Goal: Task Accomplishment & Management: Complete application form

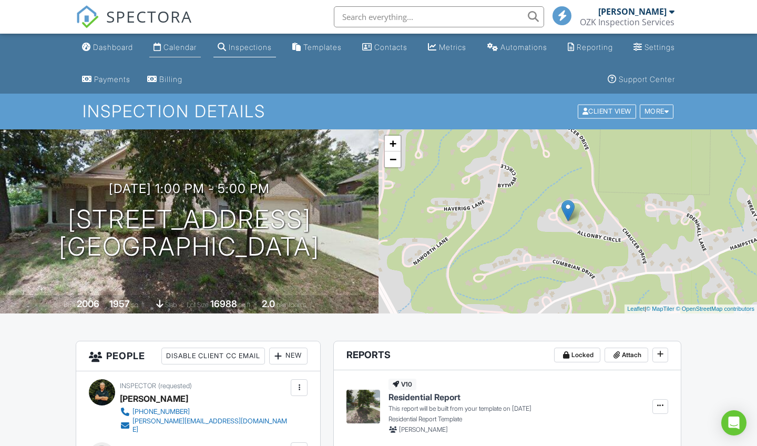
click at [176, 48] on div "Calendar" at bounding box center [180, 47] width 33 height 9
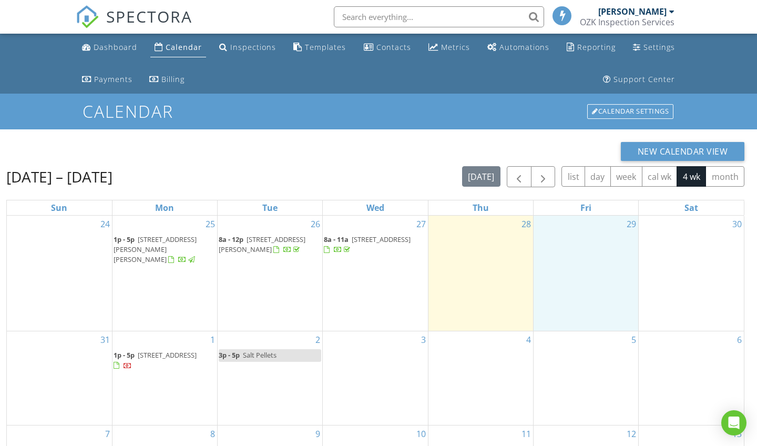
click at [594, 236] on div "29" at bounding box center [586, 273] width 105 height 115
click at [592, 194] on link "Inspection" at bounding box center [584, 193] width 54 height 17
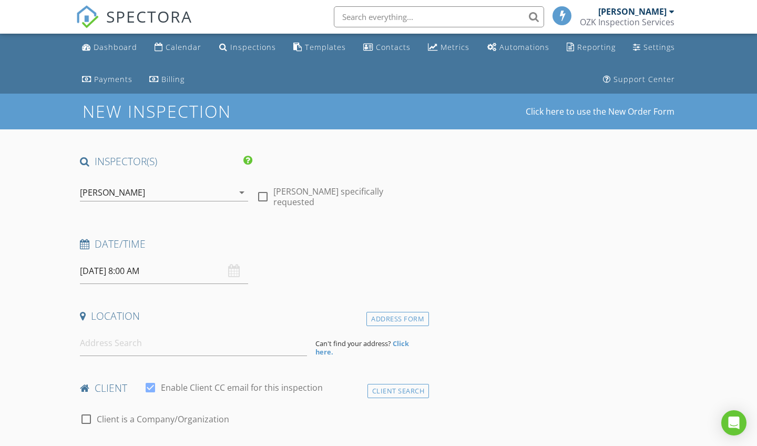
click at [268, 191] on div at bounding box center [263, 197] width 18 height 18
checkbox input "true"
click at [120, 344] on input at bounding box center [193, 343] width 227 height 26
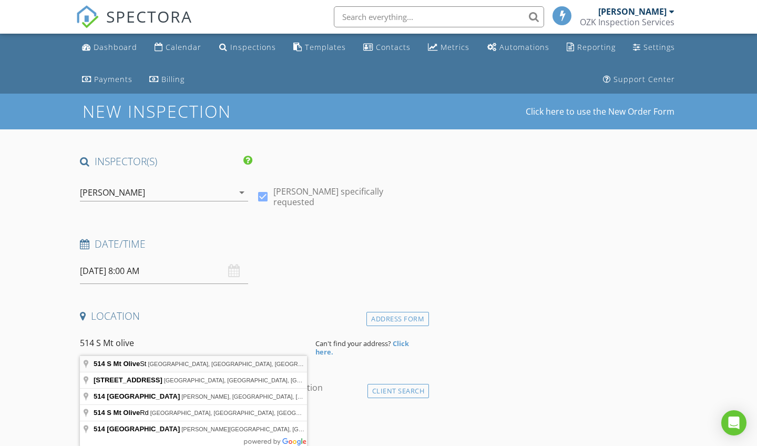
type input "514 S Mt Olive St, Siloam Springs, AR, USA"
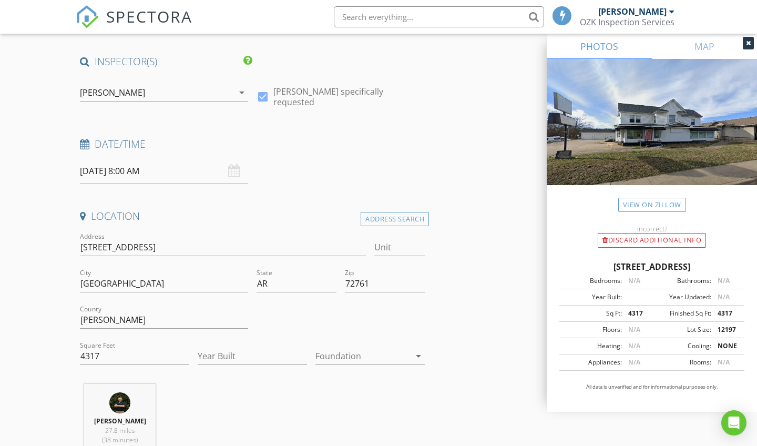
scroll to position [100, 0]
click at [421, 354] on icon "arrow_drop_down" at bounding box center [418, 356] width 13 height 13
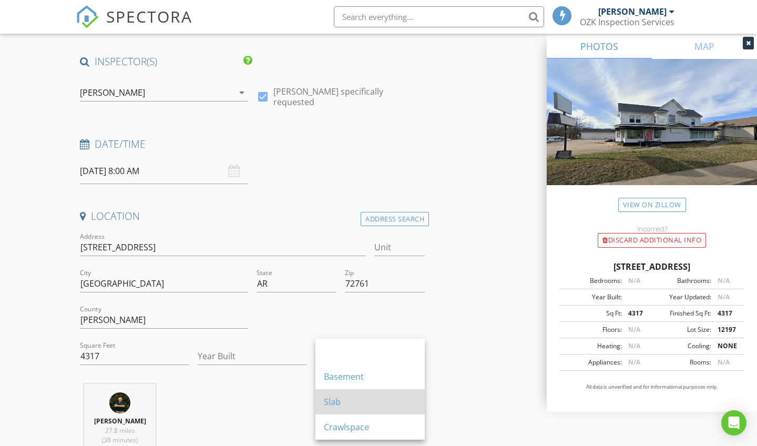
click at [343, 407] on div "Slab" at bounding box center [370, 402] width 93 height 13
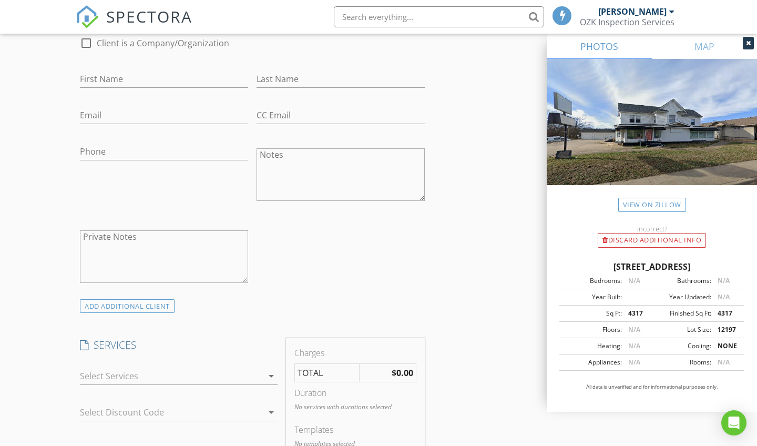
scroll to position [626, 0]
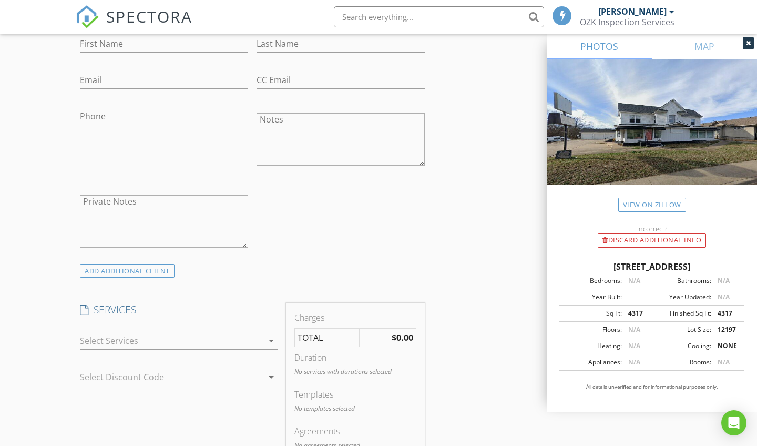
click at [271, 338] on icon "arrow_drop_down" at bounding box center [271, 341] width 13 height 13
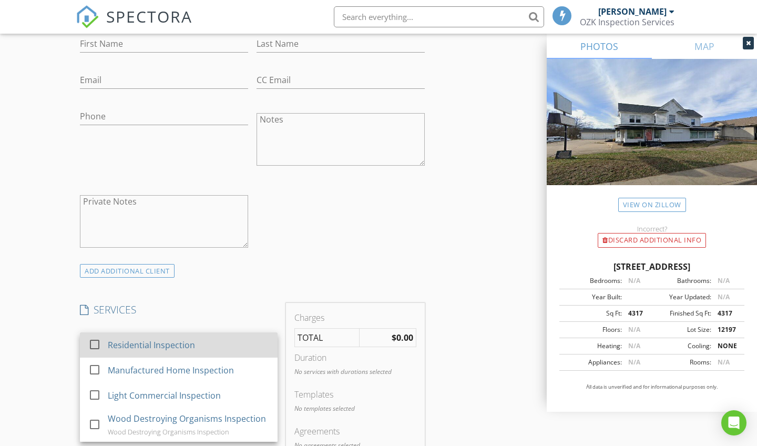
click at [201, 348] on div "Residential Inspection" at bounding box center [188, 345] width 161 height 21
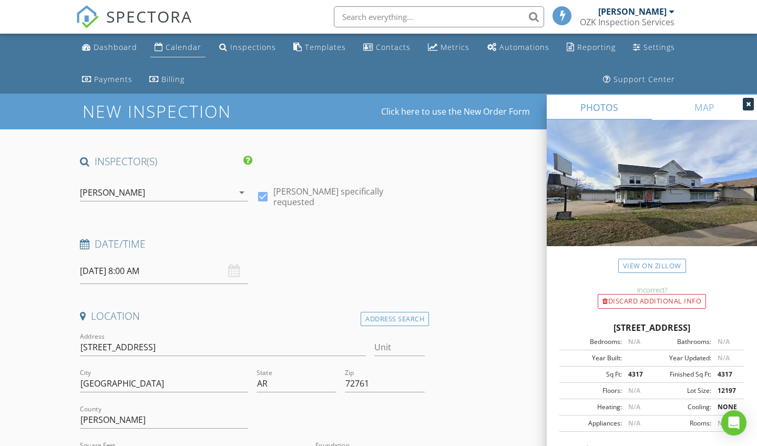
scroll to position [0, 0]
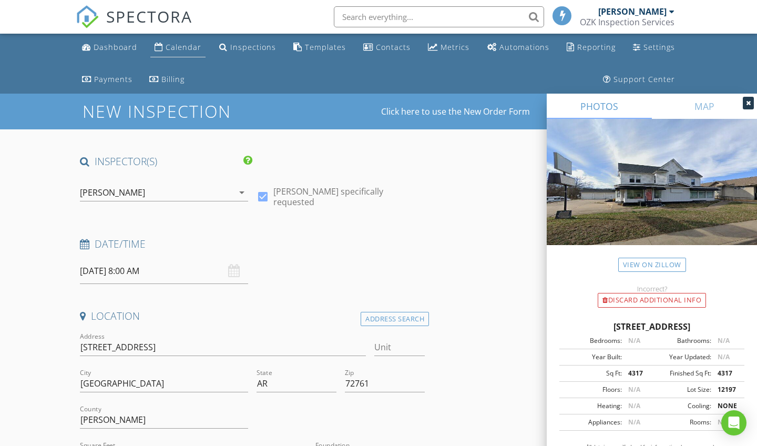
click at [177, 42] on link "Calendar" at bounding box center [177, 47] width 55 height 19
